Goal: Check status: Check status

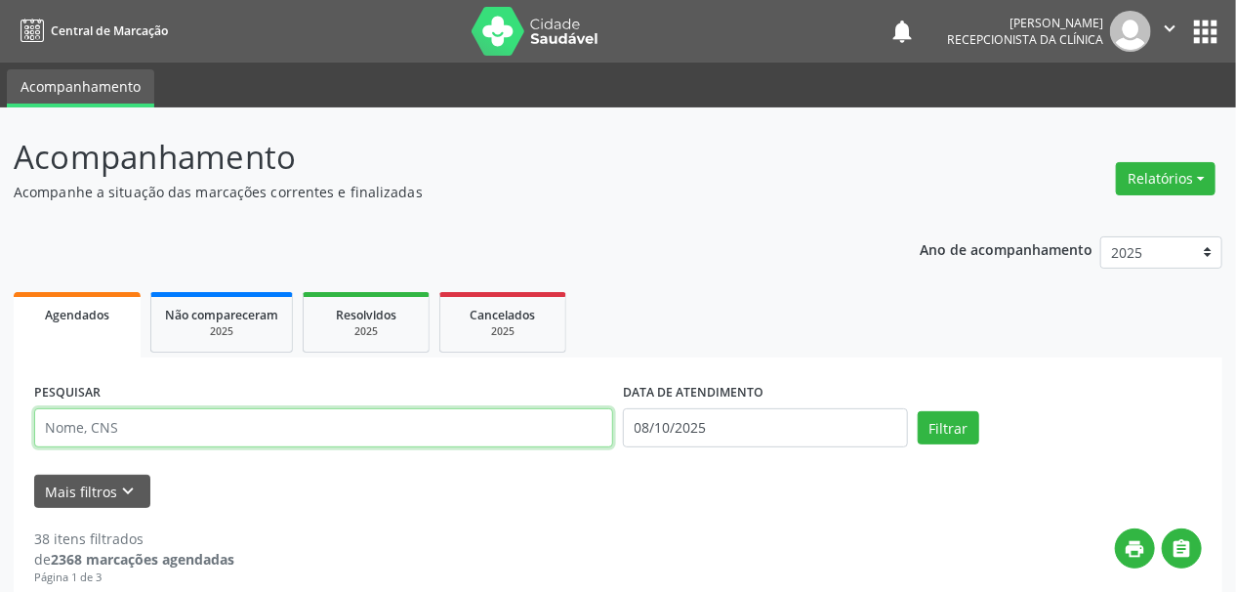
paste input "NORIS [PERSON_NAME]"
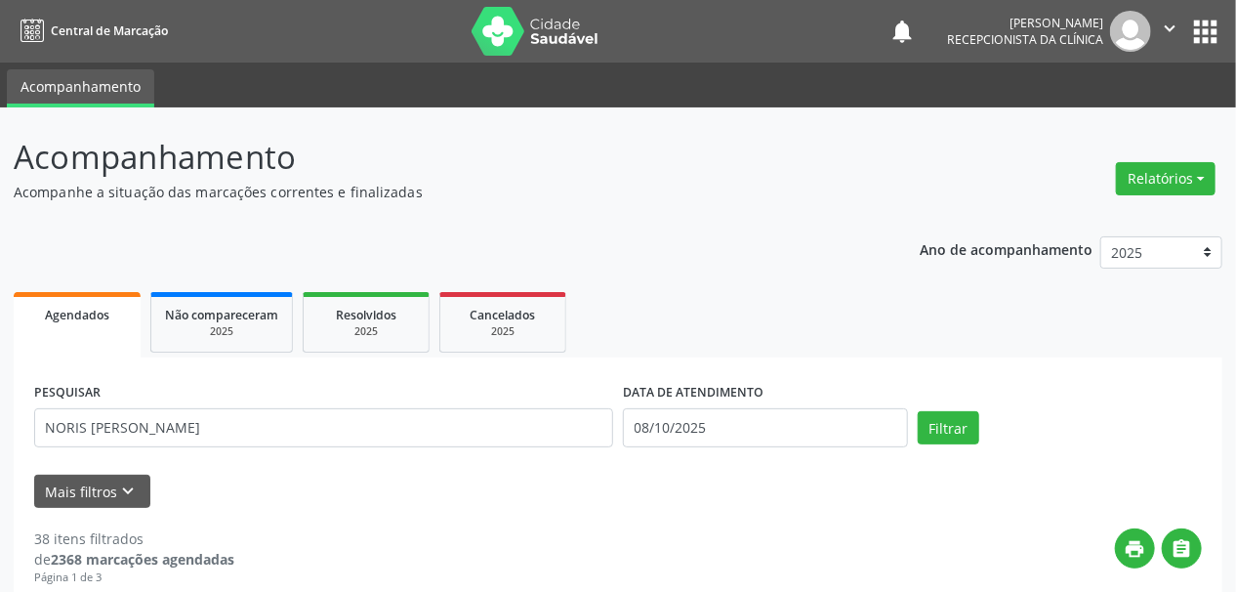
click at [914, 437] on div "Filtrar" at bounding box center [1060, 427] width 295 height 33
click at [932, 432] on button "Filtrar" at bounding box center [949, 427] width 62 height 33
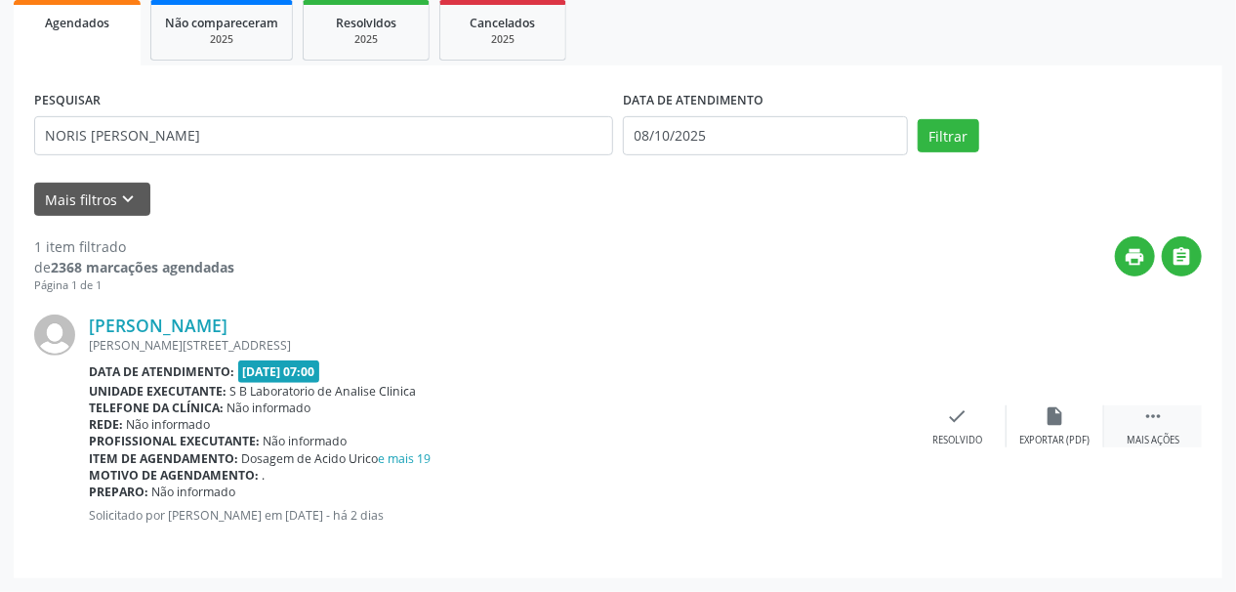
click at [1152, 430] on div " Mais ações" at bounding box center [1153, 426] width 98 height 42
click at [851, 423] on icon "print" at bounding box center [859, 415] width 21 height 21
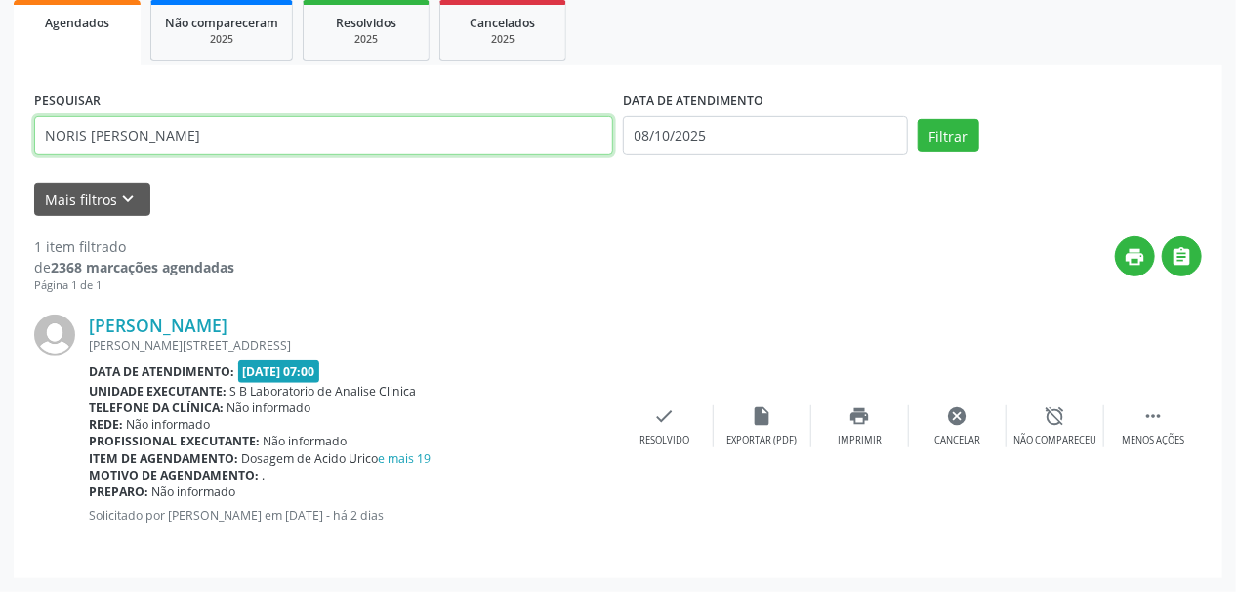
drag, startPoint x: 288, startPoint y: 133, endPoint x: 100, endPoint y: 154, distance: 189.7
click at [0, 176] on div "Acompanhamento Acompanhe a situação das marcações correntes e finalizadas Relat…" at bounding box center [618, 203] width 1236 height 776
paste input "[PERSON_NAME]"
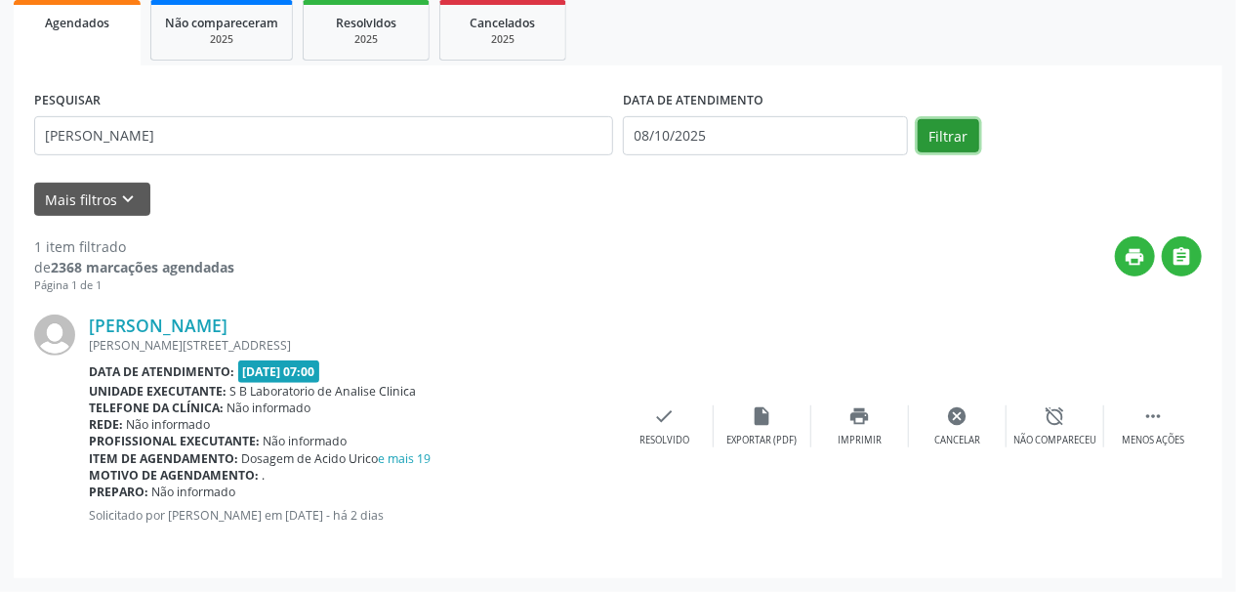
click at [952, 138] on button "Filtrar" at bounding box center [949, 135] width 62 height 33
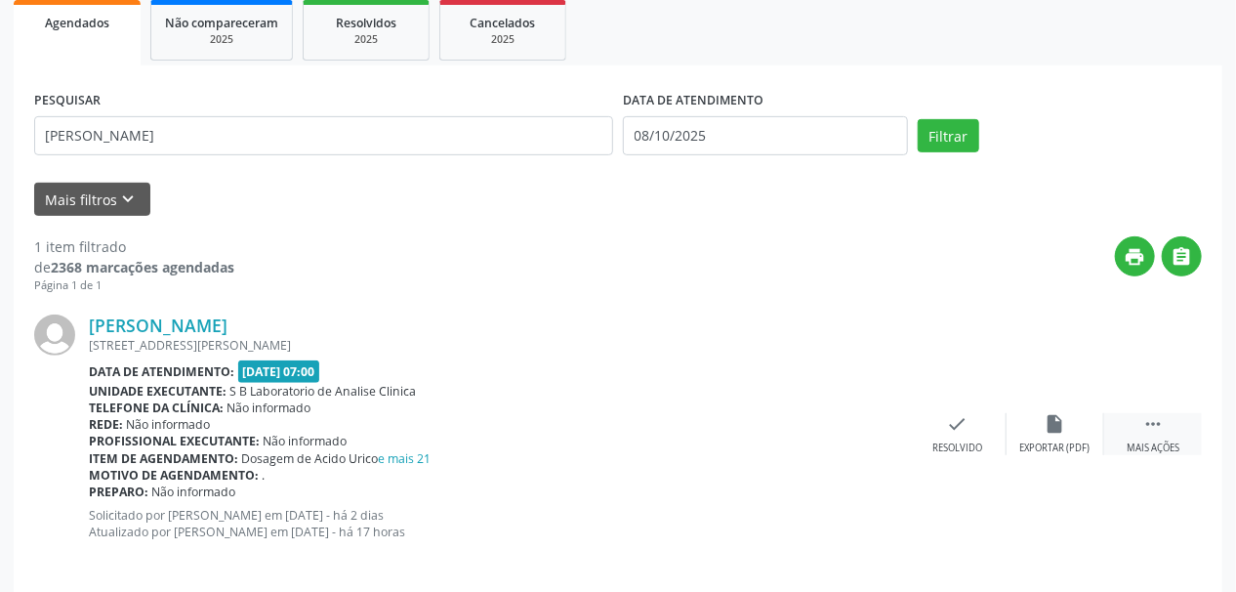
click at [1167, 442] on div "Mais ações" at bounding box center [1153, 448] width 53 height 14
click at [868, 430] on icon "print" at bounding box center [859, 423] width 21 height 21
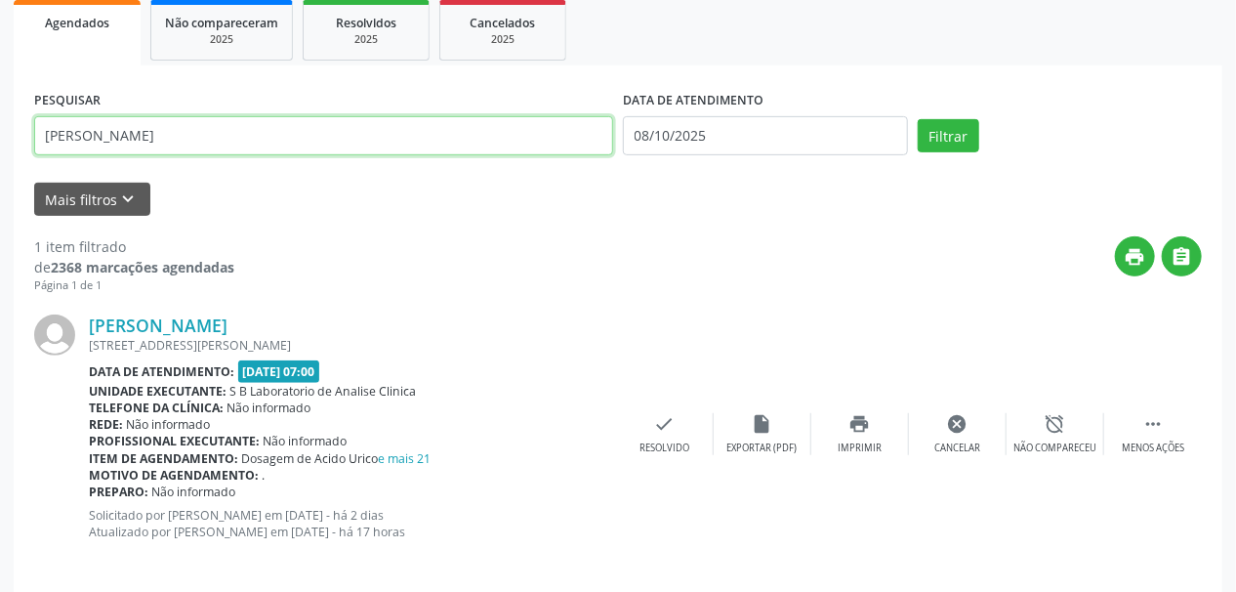
drag, startPoint x: 310, startPoint y: 145, endPoint x: 0, endPoint y: 171, distance: 311.6
click at [0, 171] on div "Acompanhamento Acompanhe a situação das marcações correntes e finalizadas Relat…" at bounding box center [618, 211] width 1236 height 793
paste input "[PERSON_NAME]"
type input "[PERSON_NAME]"
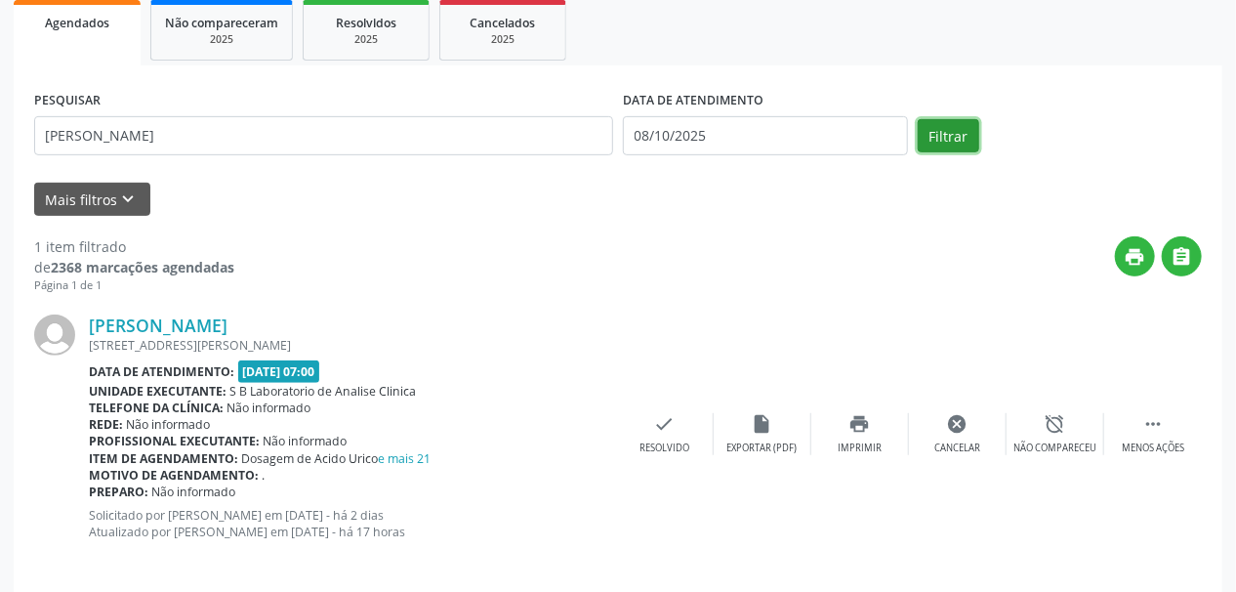
click at [947, 133] on button "Filtrar" at bounding box center [949, 135] width 62 height 33
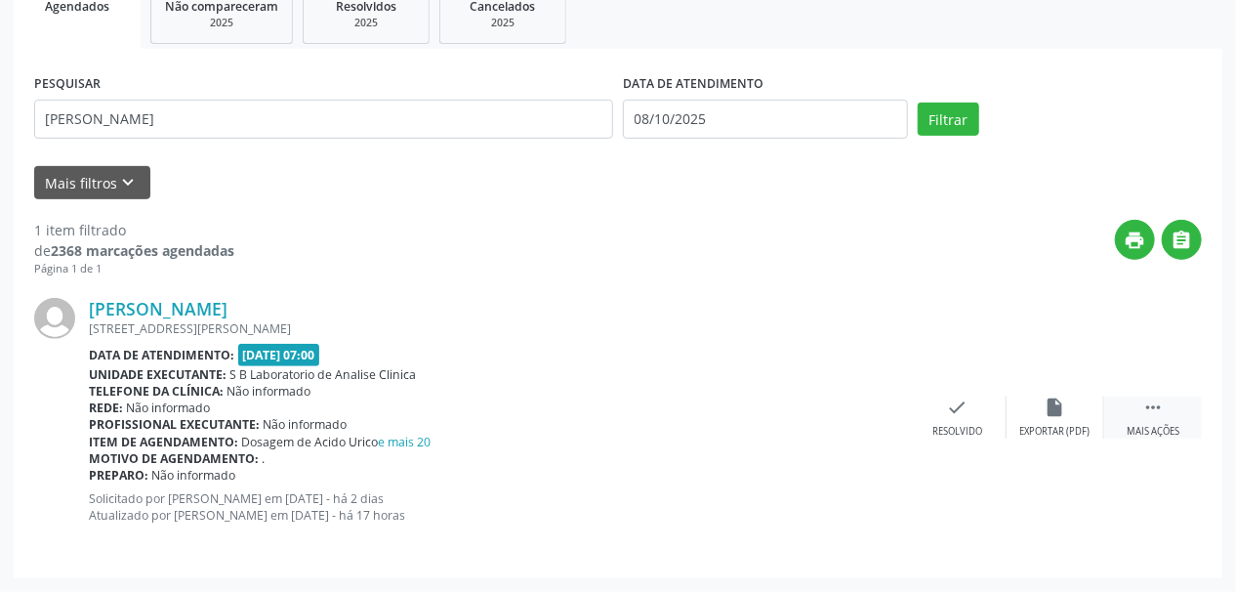
click at [1147, 410] on icon "" at bounding box center [1152, 406] width 21 height 21
click at [863, 403] on icon "print" at bounding box center [859, 406] width 21 height 21
